Goal: Task Accomplishment & Management: Complete application form

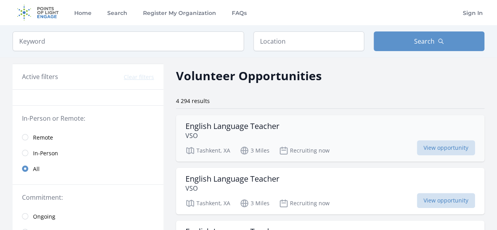
click at [302, 132] on div "English Language Teacher VSO" at bounding box center [329, 130] width 289 height 19
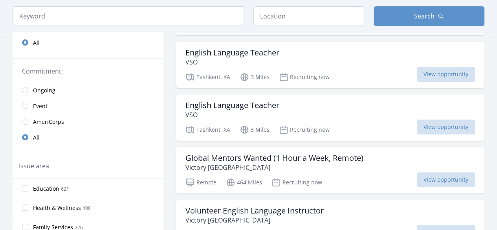
scroll to position [158, 0]
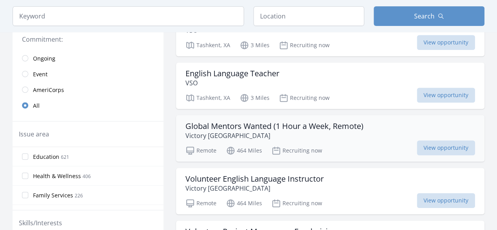
click at [285, 127] on h3 "Global Mentors Wanted (1 Hour a Week, Remote)" at bounding box center [274, 125] width 178 height 9
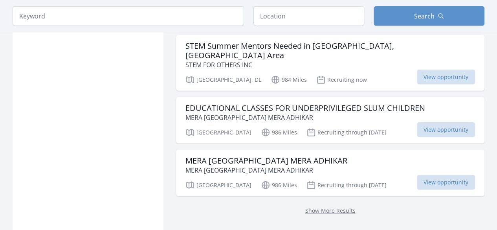
scroll to position [981, 0]
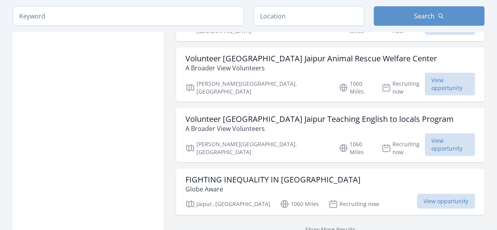
scroll to position [1038, 0]
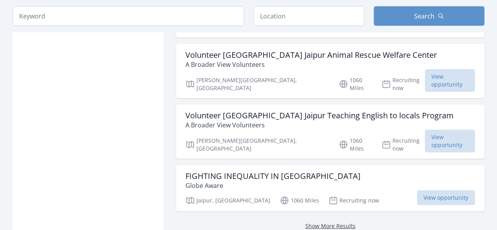
click at [329, 222] on link "Show More Results" at bounding box center [330, 225] width 50 height 7
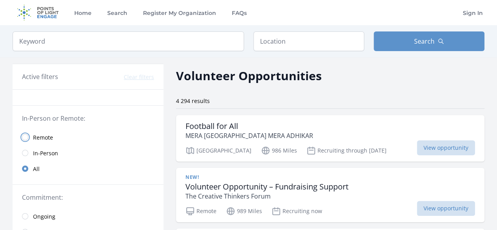
click at [27, 136] on input "radio" at bounding box center [25, 137] width 6 height 6
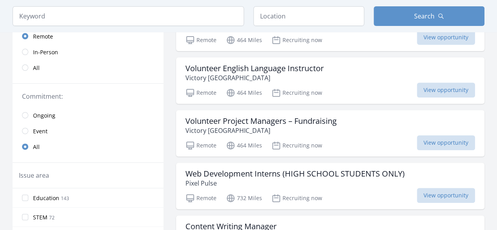
scroll to position [111, 0]
click at [25, 112] on input "radio" at bounding box center [25, 114] width 6 height 6
click at [25, 128] on input "radio" at bounding box center [25, 130] width 6 height 6
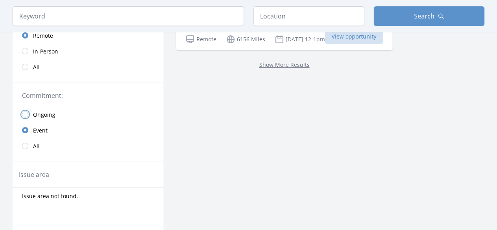
click at [24, 112] on input "radio" at bounding box center [25, 114] width 6 height 6
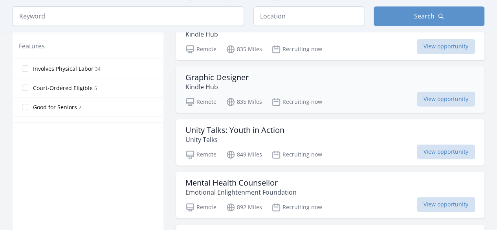
scroll to position [417, 0]
click at [331, 126] on div "Unity Talks: Youth in Action Unity Talks" at bounding box center [329, 134] width 289 height 19
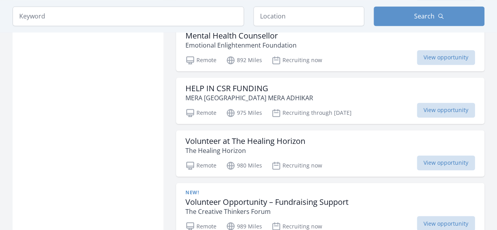
scroll to position [565, 0]
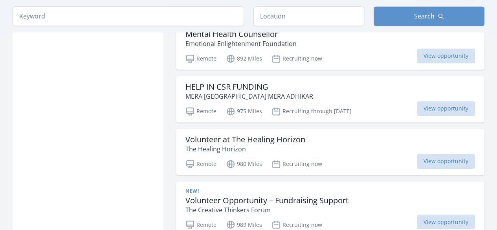
click at [290, 136] on h3 "Volunteer at The Healing Horizon" at bounding box center [245, 139] width 120 height 9
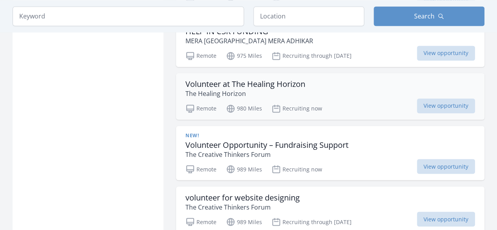
scroll to position [622, 0]
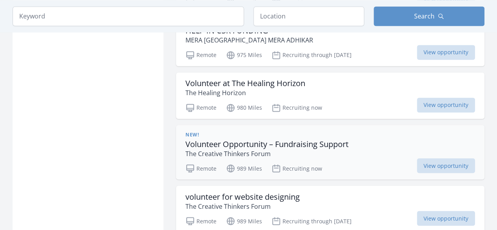
click at [278, 142] on h3 "Volunteer Opportunity – Fundraising Support" at bounding box center [266, 143] width 163 height 9
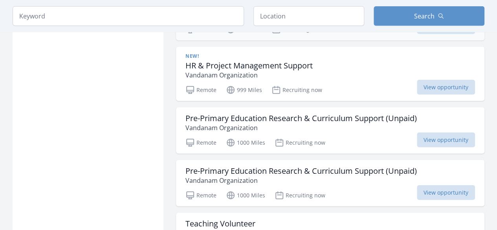
scroll to position [956, 0]
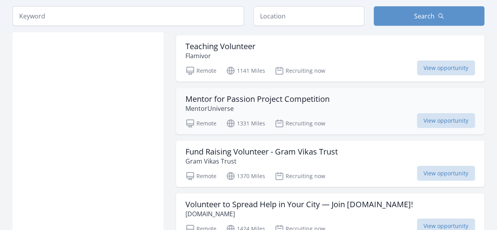
scroll to position [1114, 0]
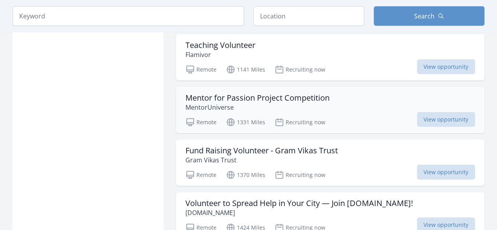
click at [248, 93] on h3 "Mentor for Passion Project Competition" at bounding box center [257, 97] width 144 height 9
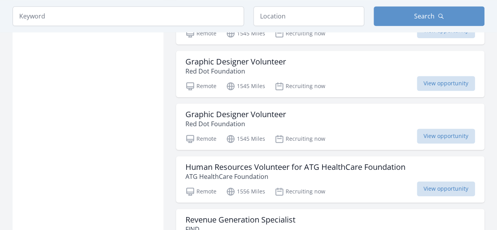
scroll to position [1982, 0]
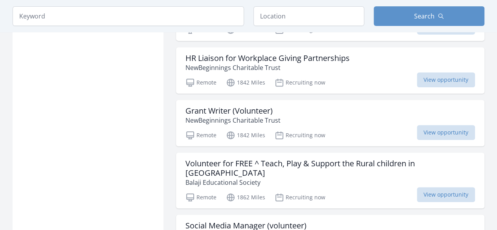
scroll to position [3131, 0]
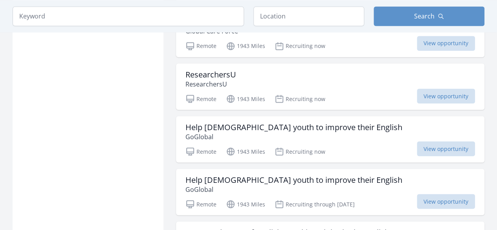
scroll to position [3657, 0]
click at [309, 122] on h3 "Help Ukrainian youth to improve their English" at bounding box center [293, 126] width 217 height 9
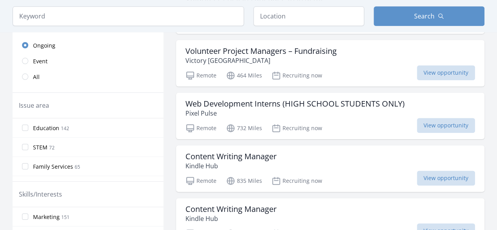
scroll to position [0, 0]
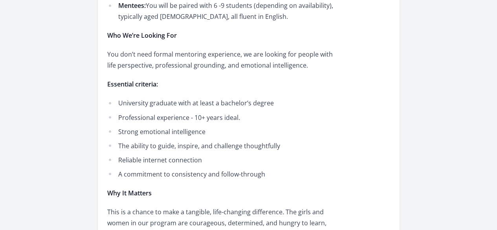
scroll to position [751, 0]
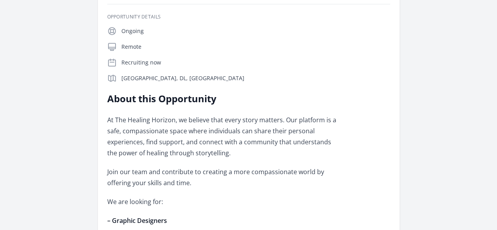
scroll to position [150, 0]
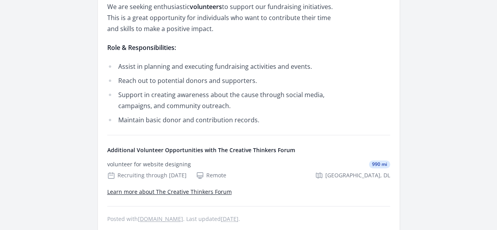
scroll to position [264, 0]
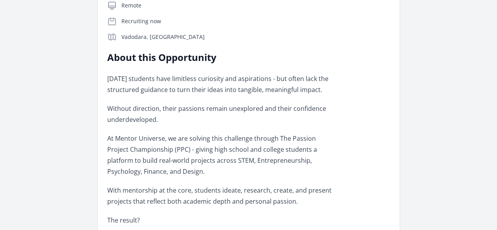
scroll to position [185, 0]
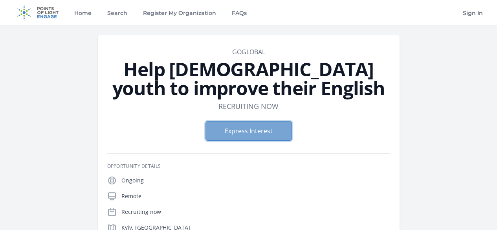
click at [267, 129] on button "Express Interest" at bounding box center [248, 131] width 86 height 20
